Goal: Find specific page/section: Find specific page/section

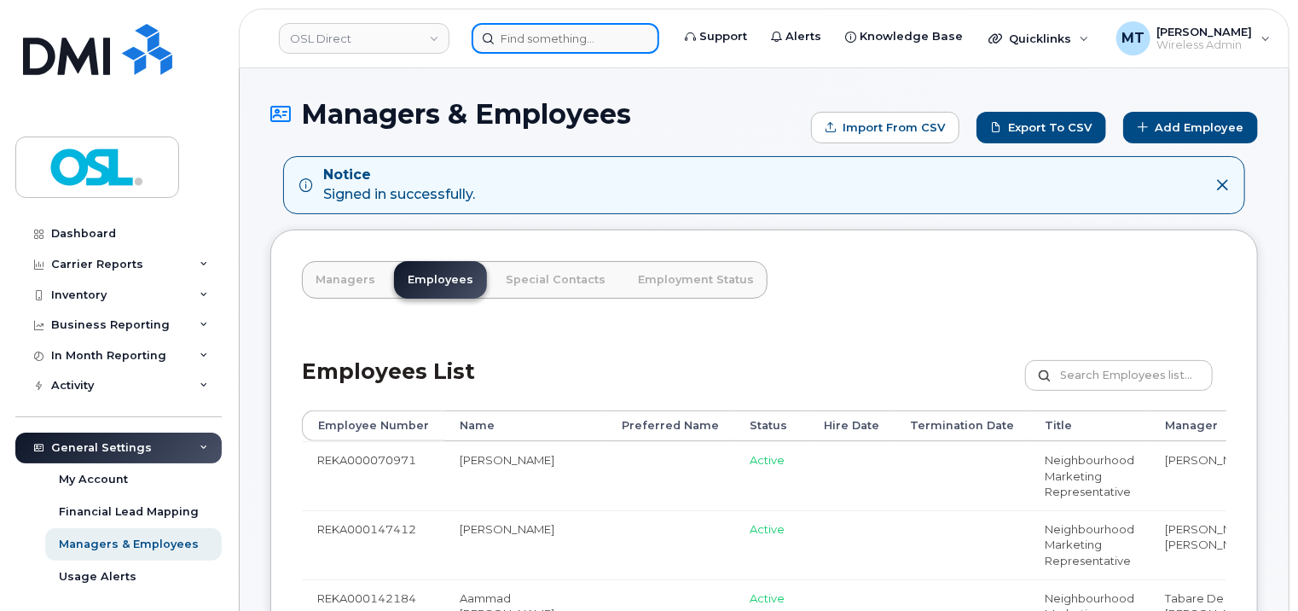
click at [571, 39] on input at bounding box center [566, 38] width 188 height 31
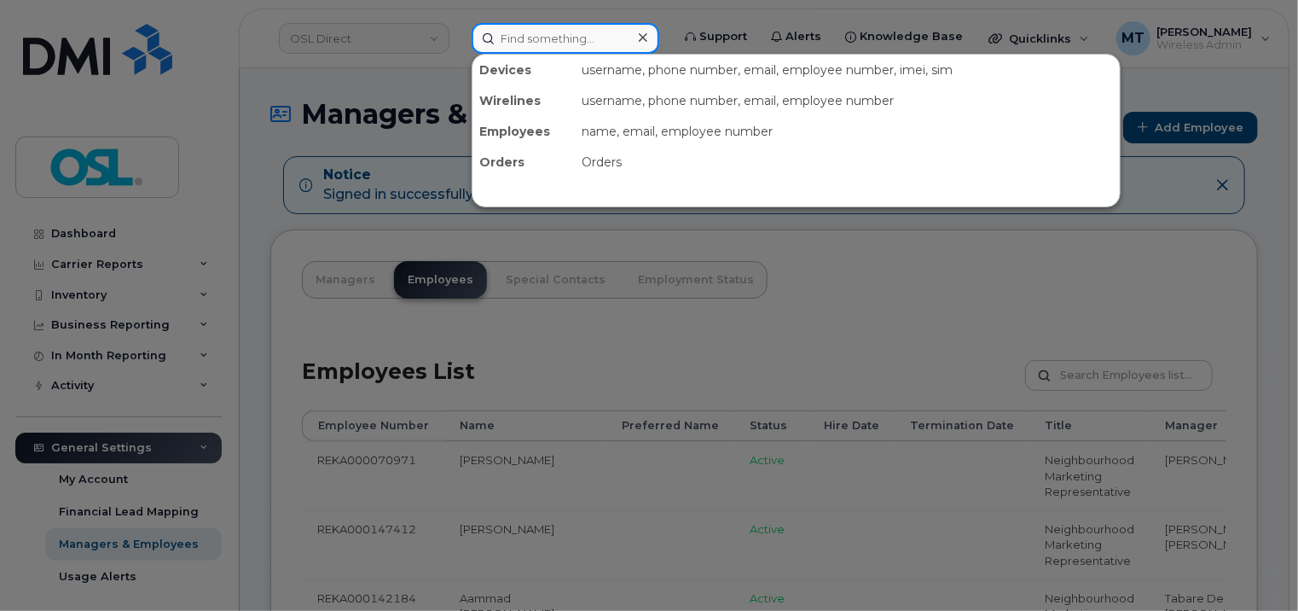
paste input "[EMAIL_ADDRESS][DOMAIN_NAME]"
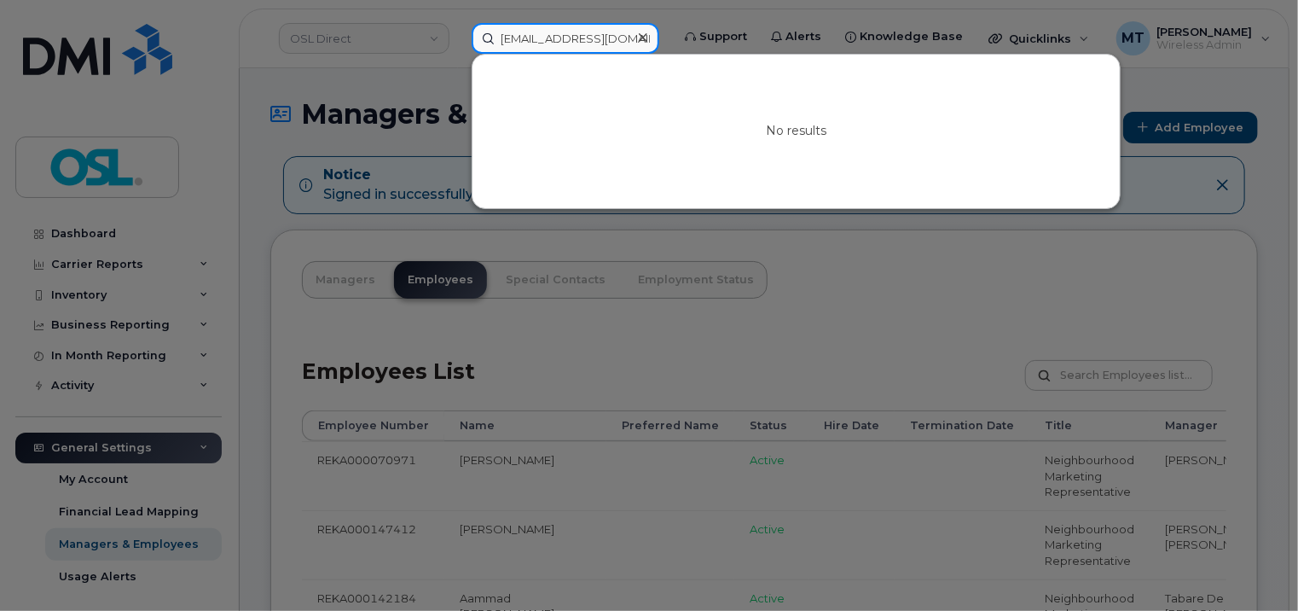
drag, startPoint x: 595, startPoint y: 33, endPoint x: 440, endPoint y: 33, distance: 155.2
click at [458, 33] on div "[EMAIL_ADDRESS][DOMAIN_NAME] No results" at bounding box center [565, 38] width 215 height 31
click at [518, 35] on input "[EMAIL_ADDRESS][DOMAIN_NAME]" at bounding box center [566, 38] width 188 height 31
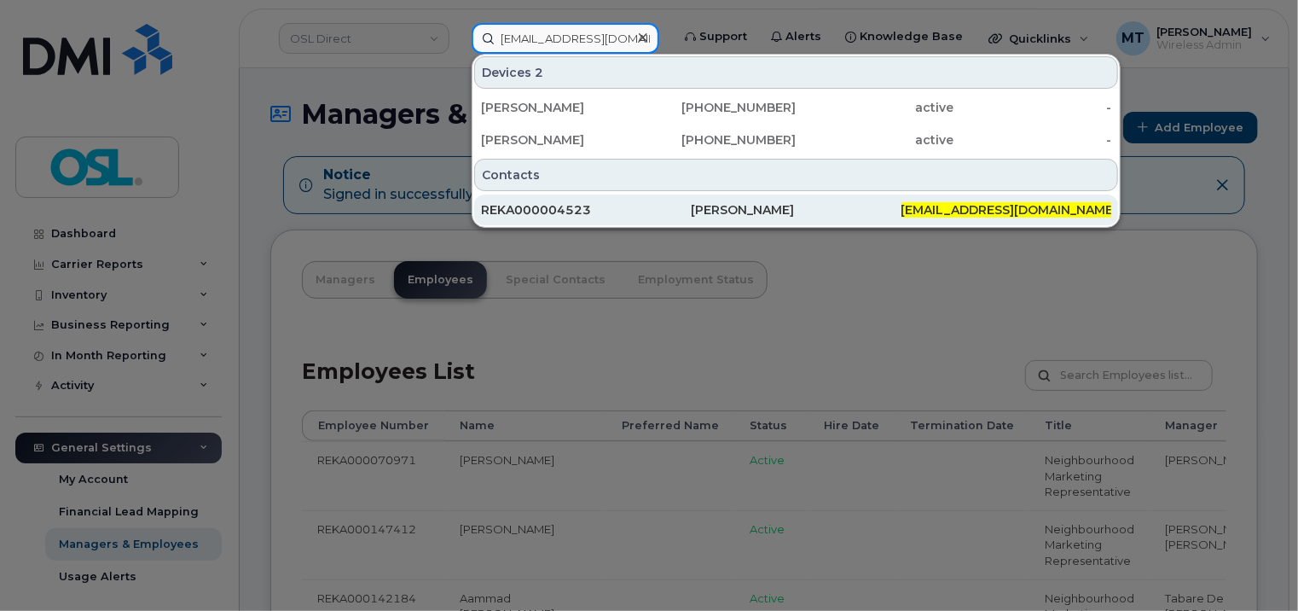
type input "[EMAIL_ADDRESS][DOMAIN_NAME]"
click at [612, 201] on div "REKA000004523" at bounding box center [586, 209] width 210 height 17
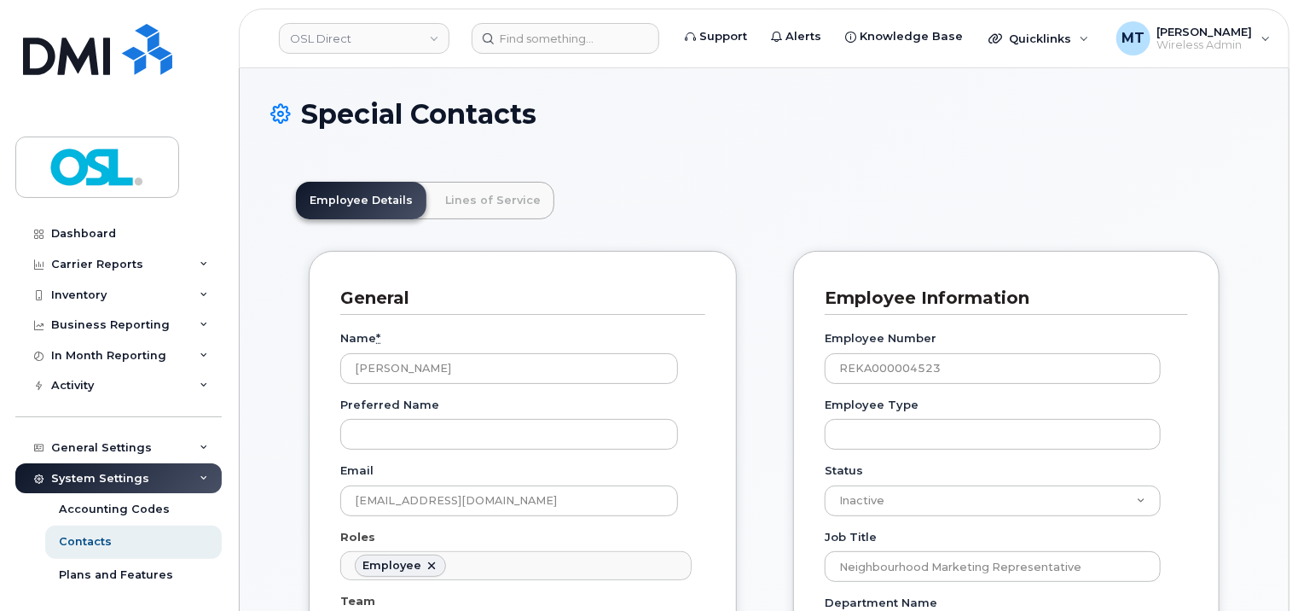
scroll to position [51, 0]
